Goal: Find specific page/section: Find specific page/section

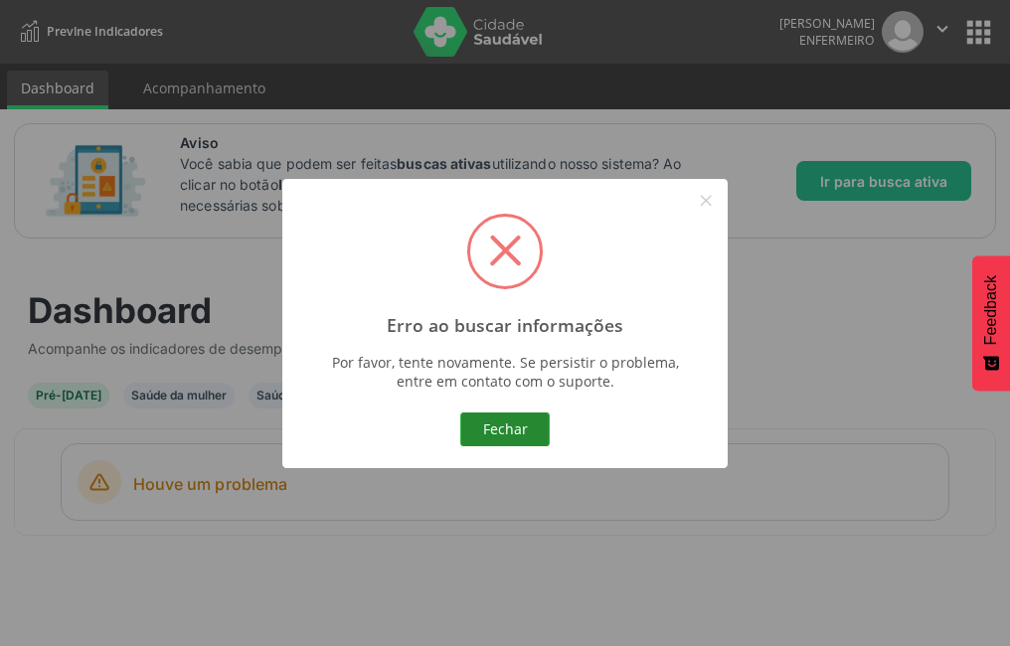
click at [472, 440] on button "Fechar" at bounding box center [504, 429] width 89 height 34
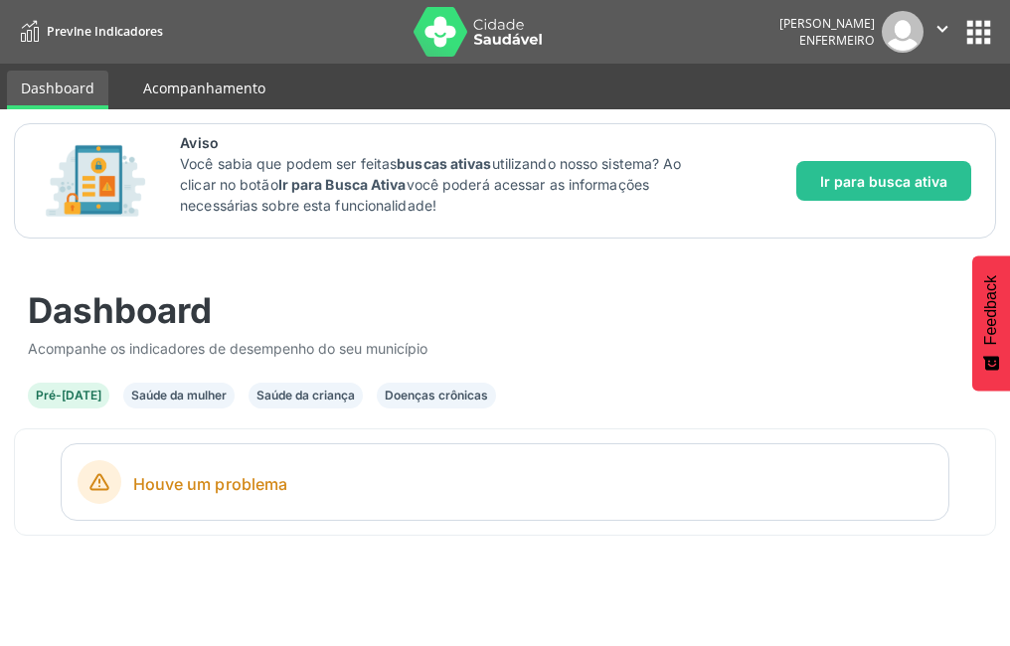
click at [167, 96] on link "Acompanhamento" at bounding box center [204, 88] width 150 height 35
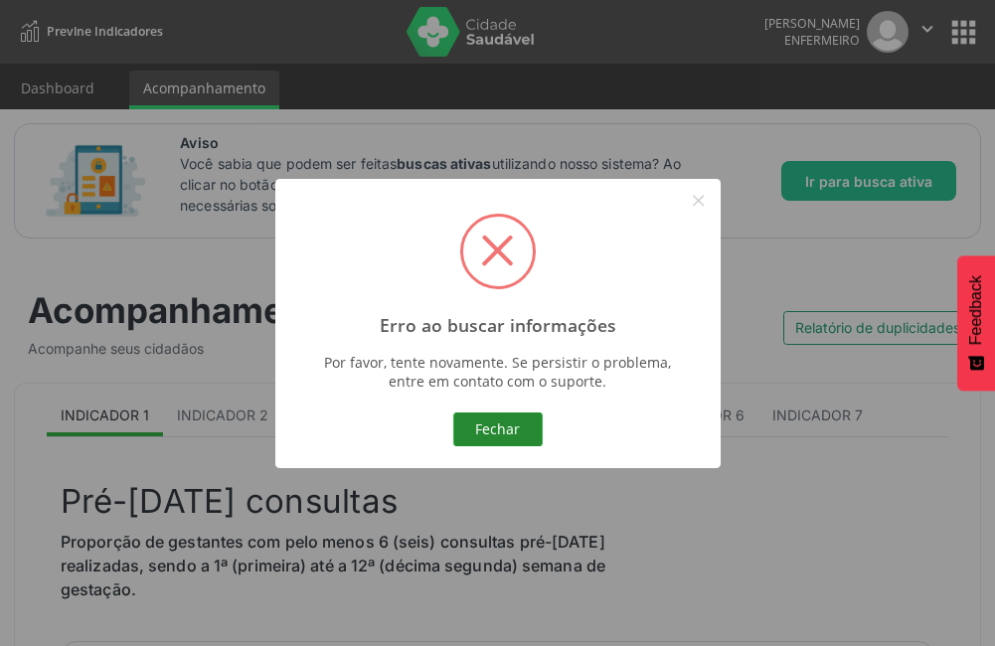
click at [515, 431] on button "Fechar" at bounding box center [497, 429] width 89 height 34
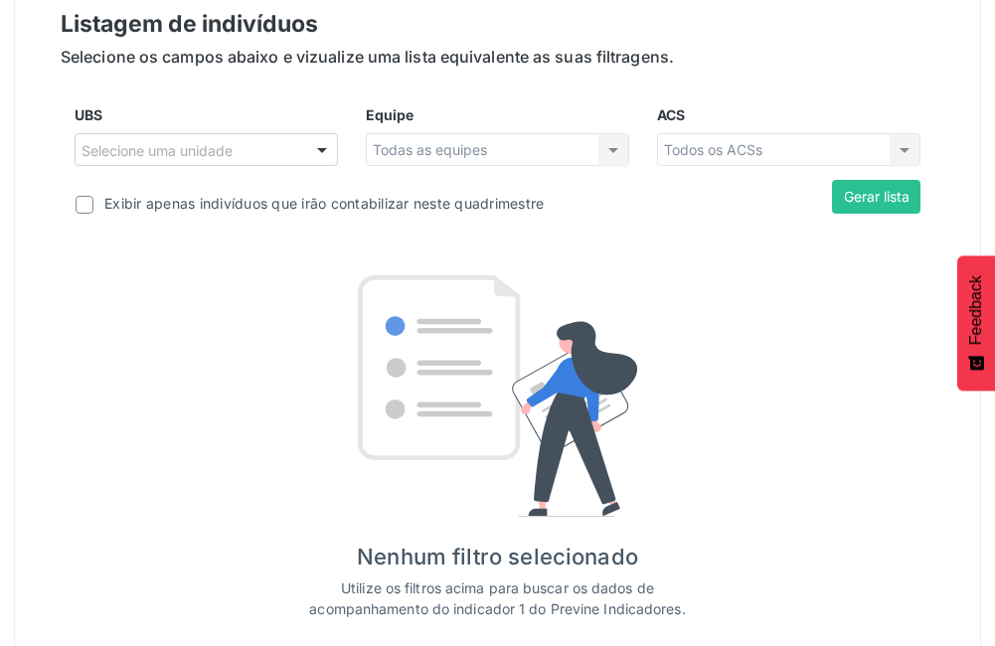
scroll to position [801, 0]
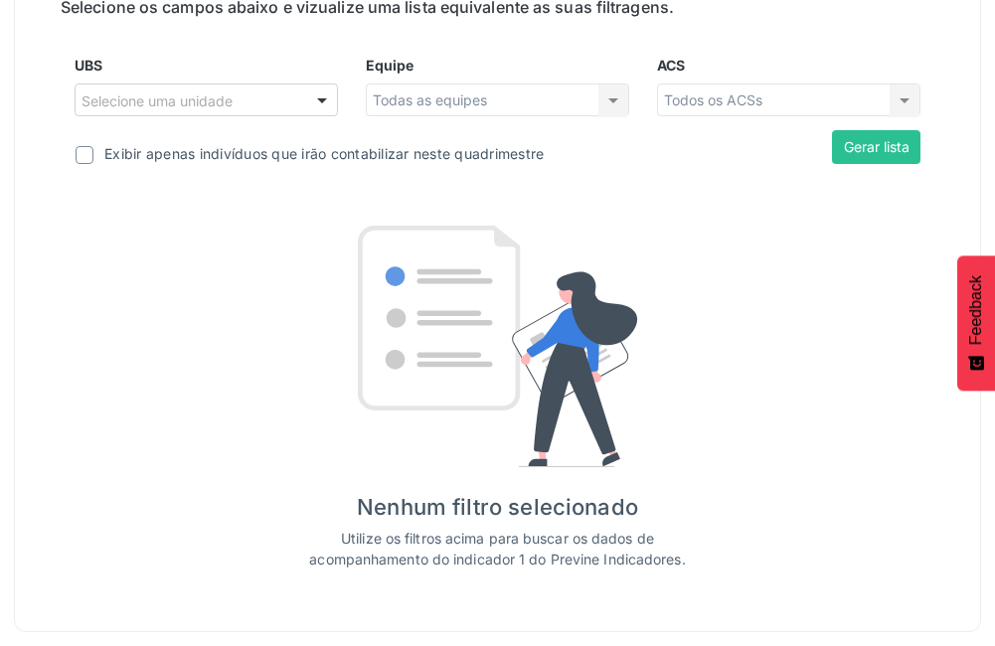
click at [609, 95] on div "Todas as equipes Todas as equipes Nenhum resultado encontrado para: " " Não há …" at bounding box center [497, 100] width 263 height 34
click at [319, 108] on div at bounding box center [322, 101] width 30 height 34
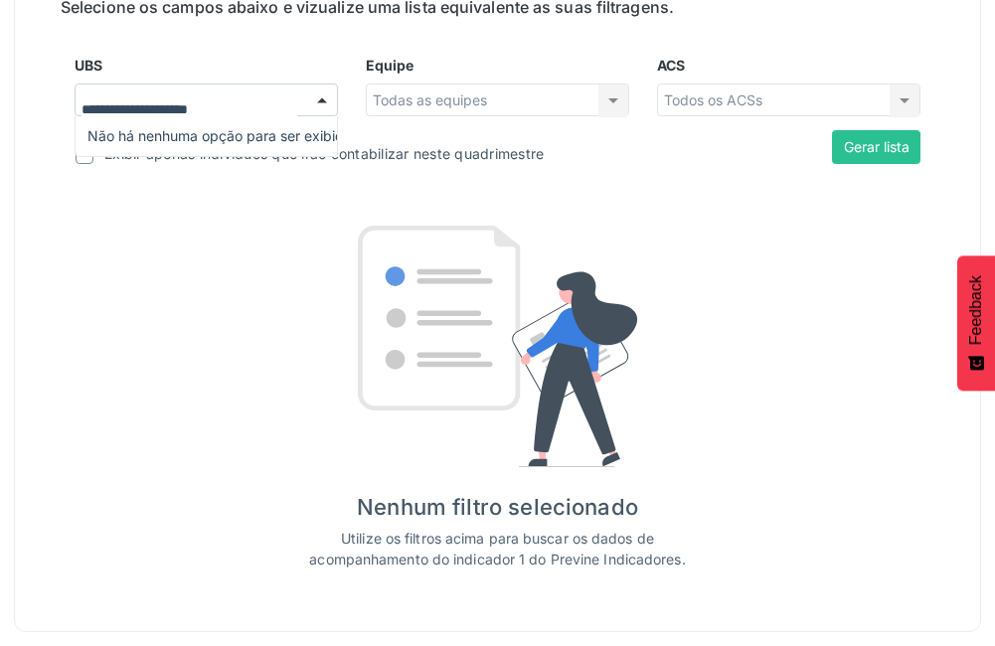
click at [268, 144] on span "Não há nenhuma opção para ser exibida." at bounding box center [206, 136] width 261 height 40
click at [192, 232] on div "Nenhum filtro selecionado Utilize os filtros acima para buscar os dados de acom…" at bounding box center [497, 398] width 778 height 344
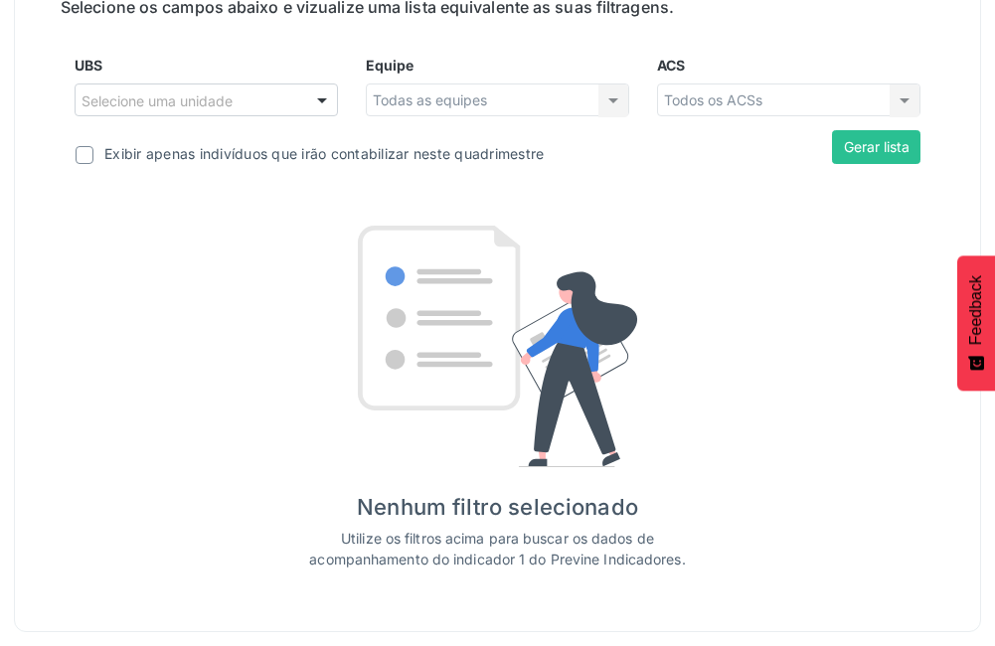
click at [82, 155] on label at bounding box center [85, 155] width 18 height 18
click at [861, 155] on button "Gerar lista" at bounding box center [876, 147] width 88 height 34
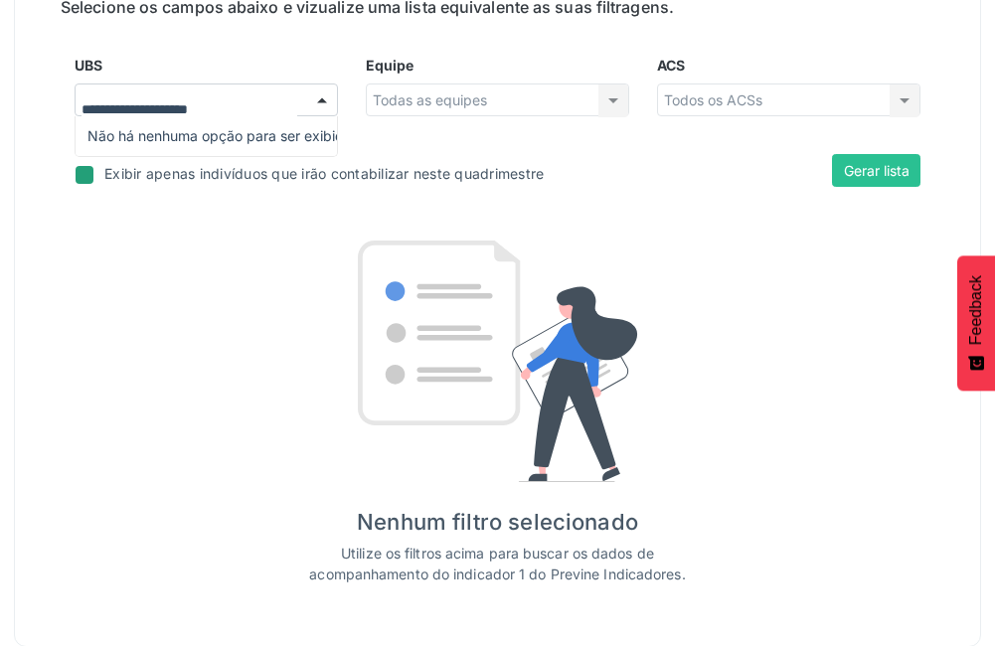
click at [315, 101] on div at bounding box center [322, 101] width 30 height 34
click at [252, 145] on span "Não há nenhuma opção para ser exibida." at bounding box center [206, 136] width 261 height 40
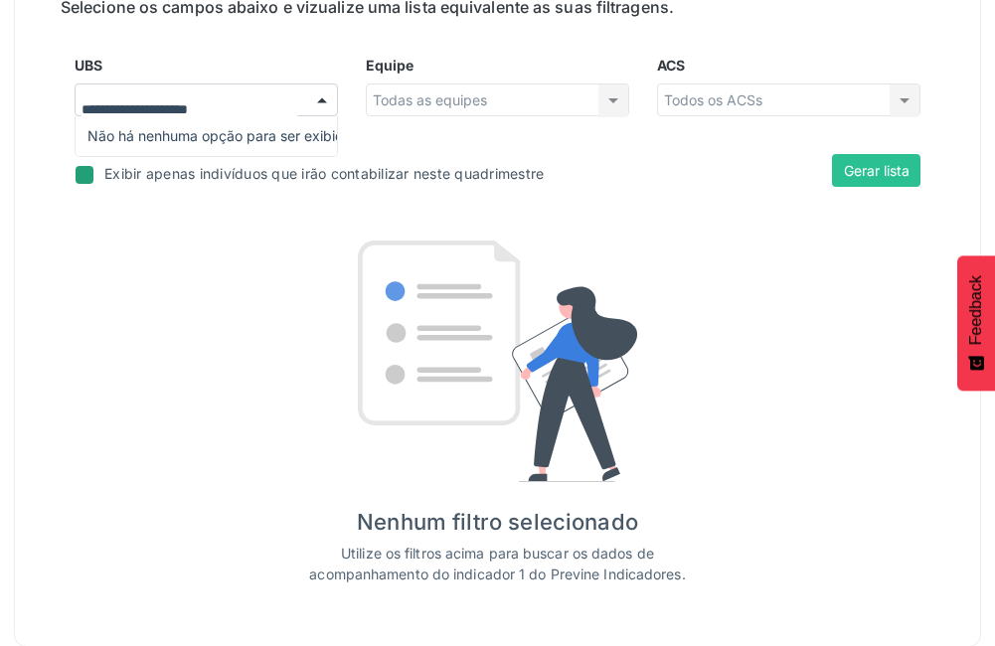
click at [252, 145] on span "Não há nenhuma opção para ser exibida." at bounding box center [206, 136] width 261 height 40
click at [324, 44] on div "Listagem de indivíduos Selecione os campos abaixo e vizualize uma lista equival…" at bounding box center [498, 271] width 874 height 628
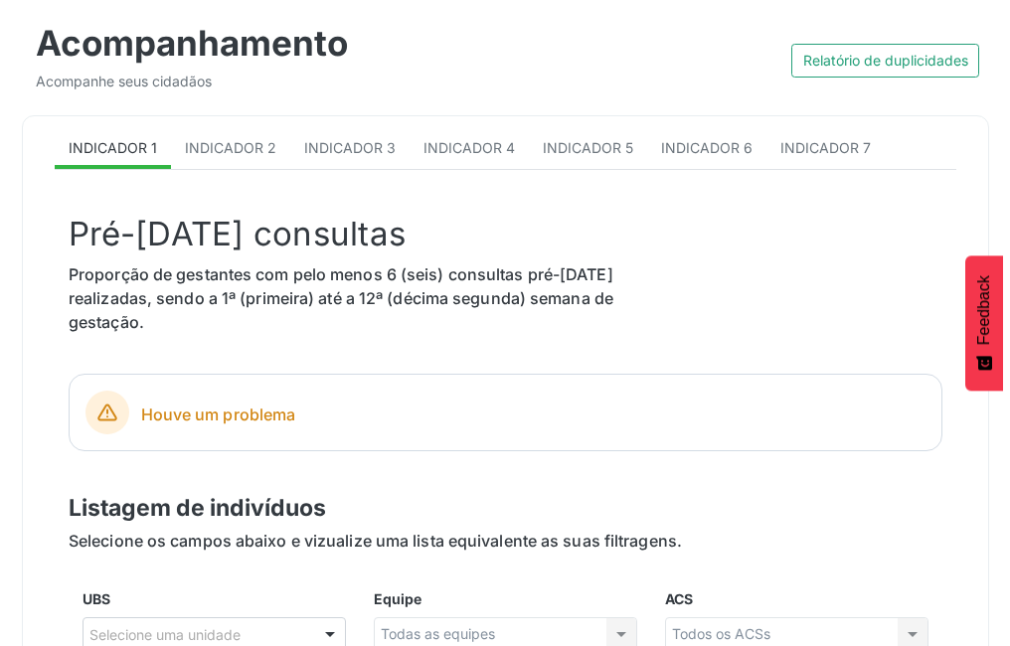
scroll to position [0, 0]
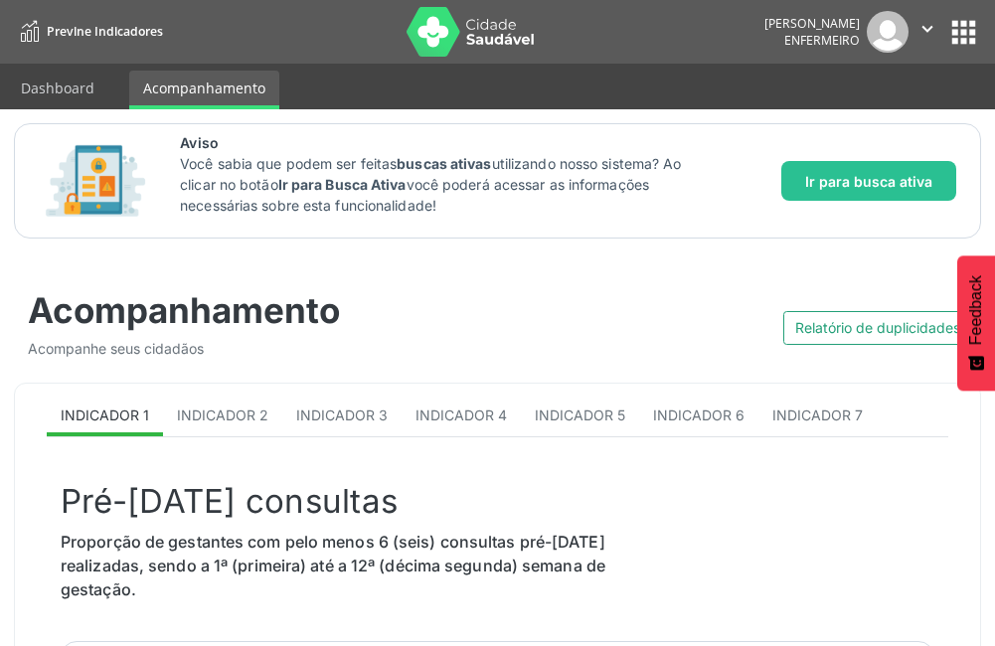
click at [69, 28] on span "Previne Indicadores" at bounding box center [105, 31] width 116 height 17
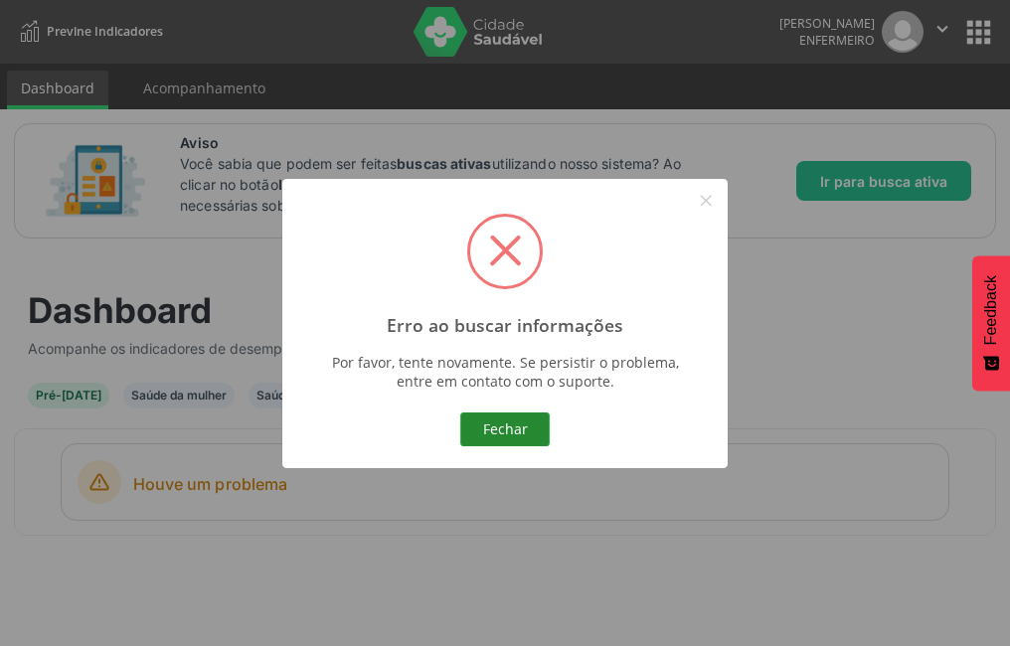
click at [502, 429] on button "Fechar" at bounding box center [504, 429] width 89 height 34
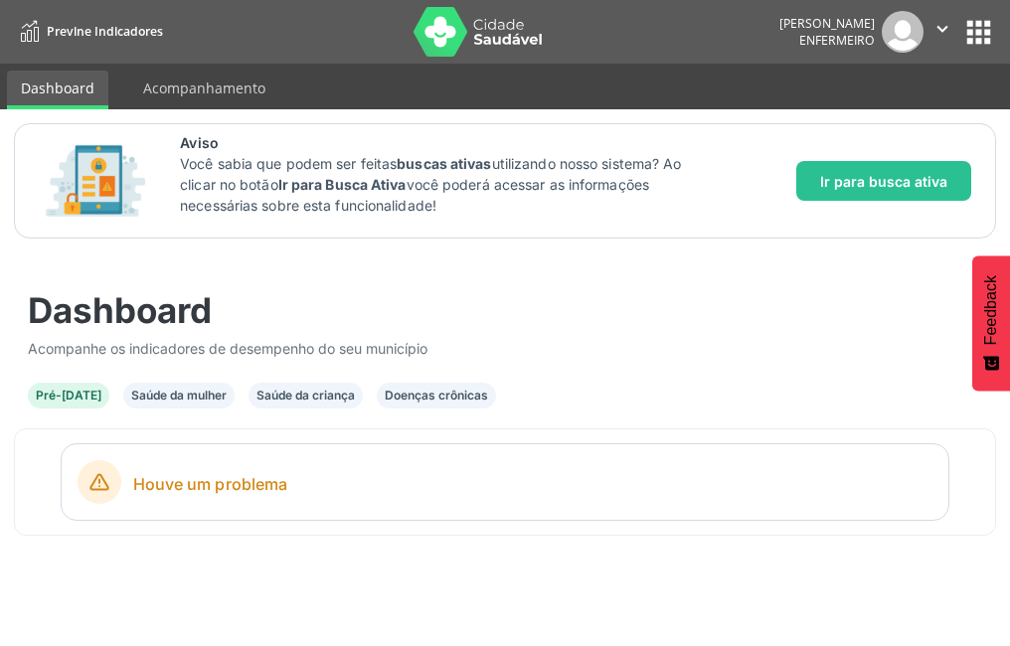
click at [420, 41] on img at bounding box center [477, 32] width 129 height 50
